Goal: Find specific page/section: Find specific page/section

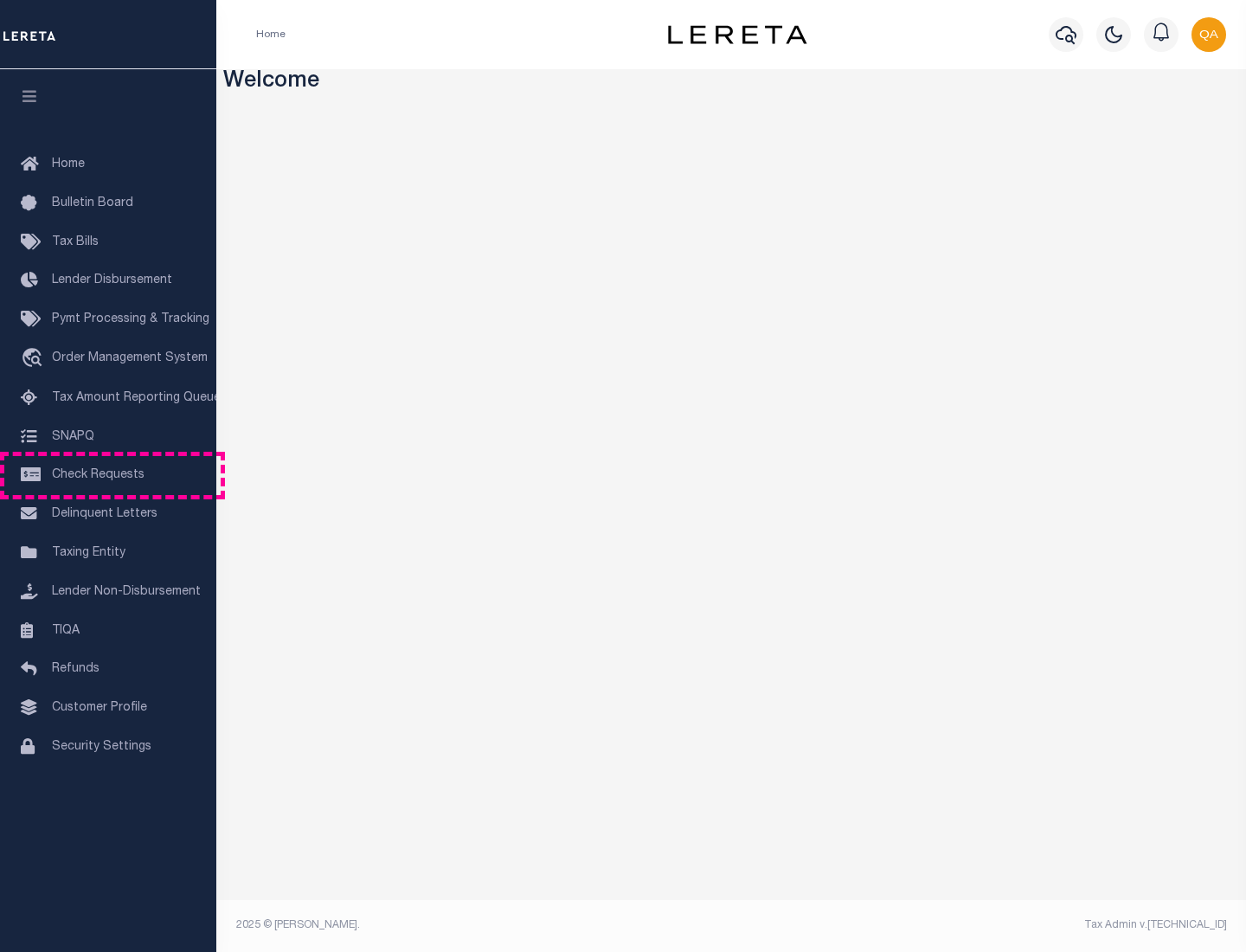
click at [108, 475] on span "Check Requests" at bounding box center [98, 475] width 93 height 12
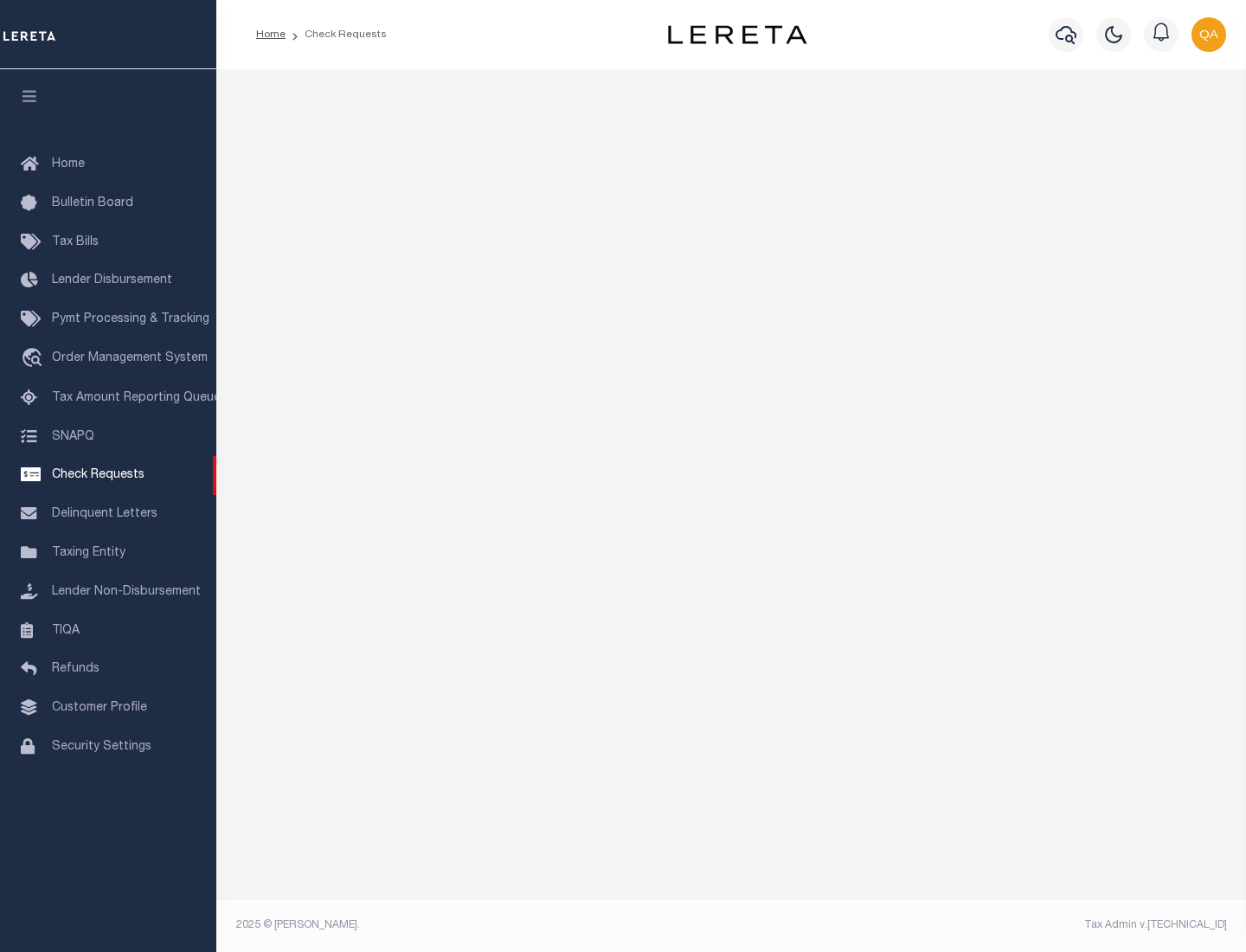
select select "50"
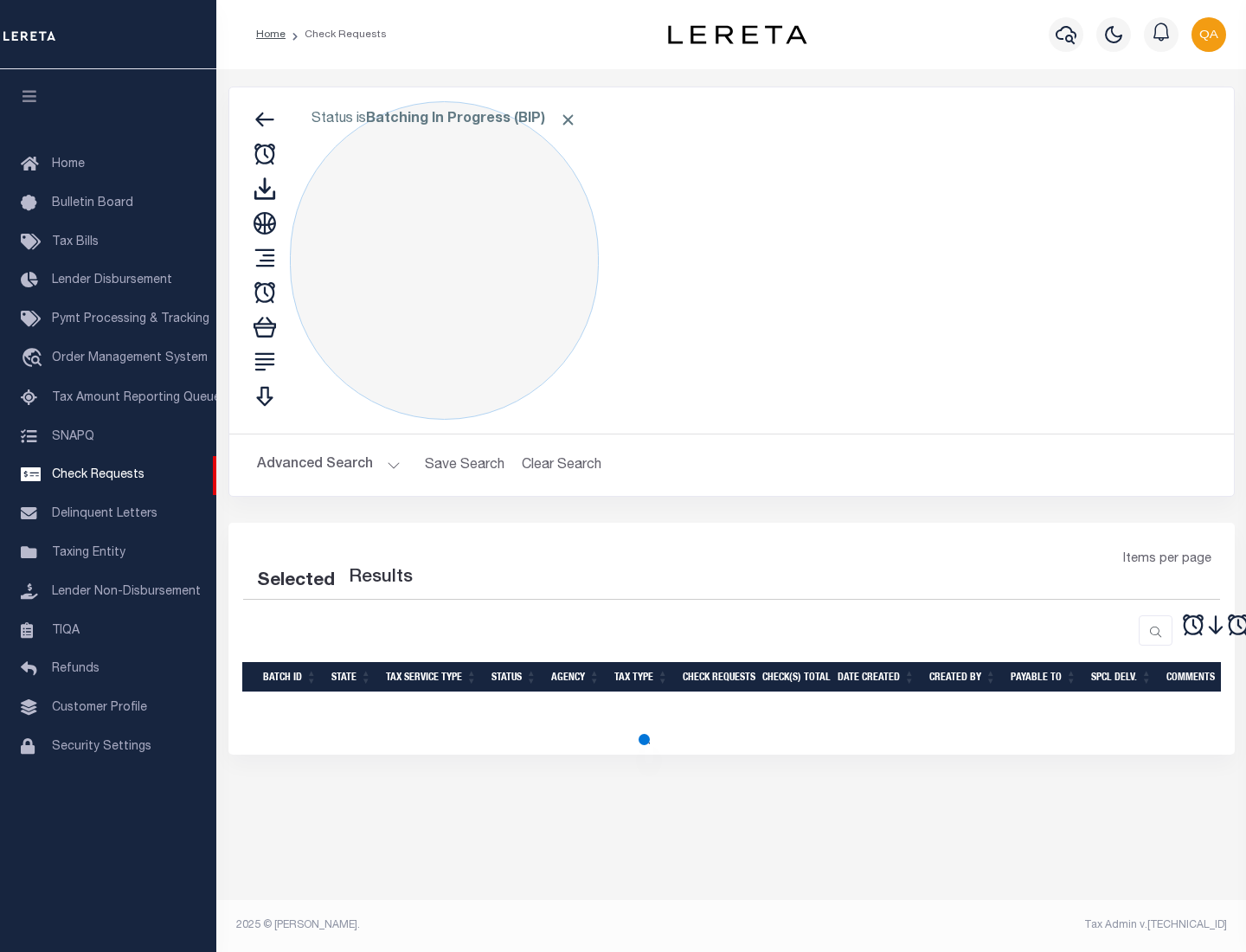
select select "50"
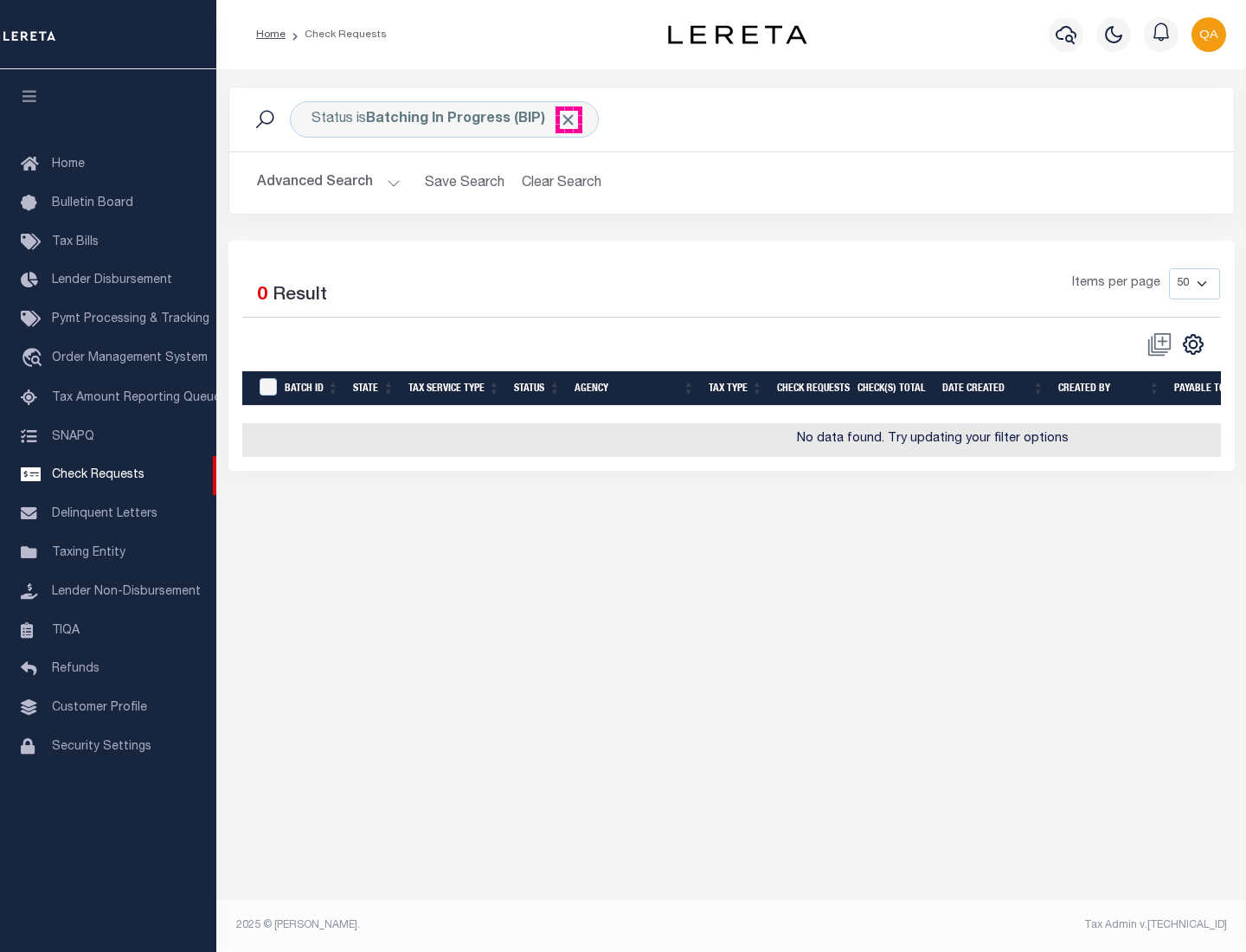
click at [568, 119] on span "Click to Remove" at bounding box center [568, 120] width 18 height 18
